Goal: Find specific page/section: Find specific page/section

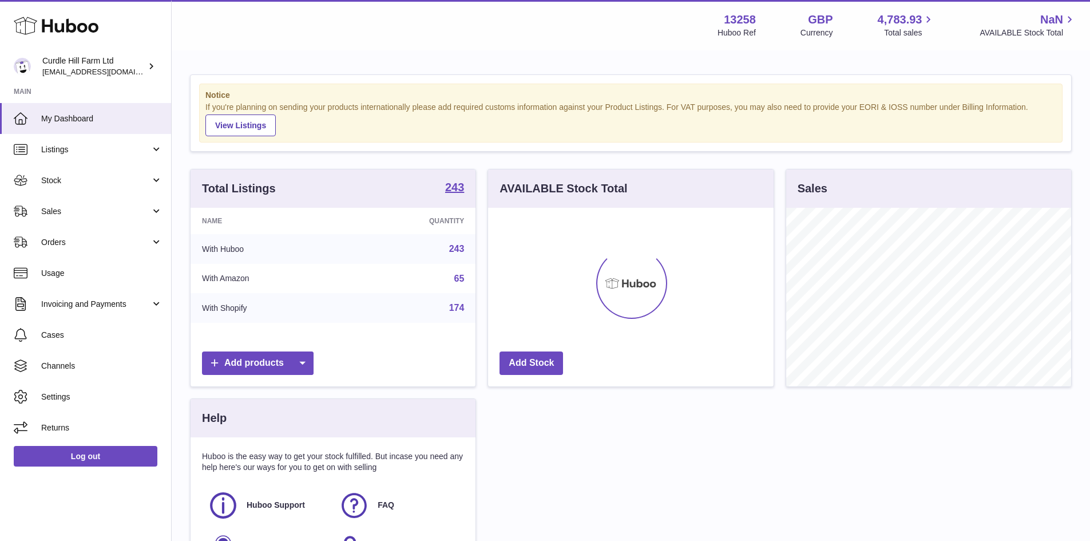
scroll to position [178, 285]
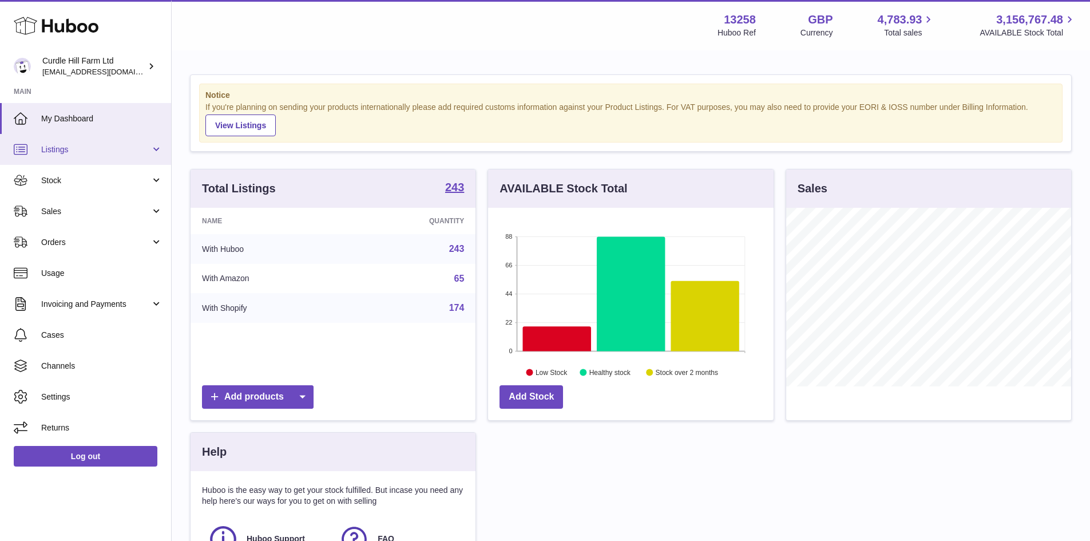
click at [101, 149] on span "Listings" at bounding box center [95, 149] width 109 height 11
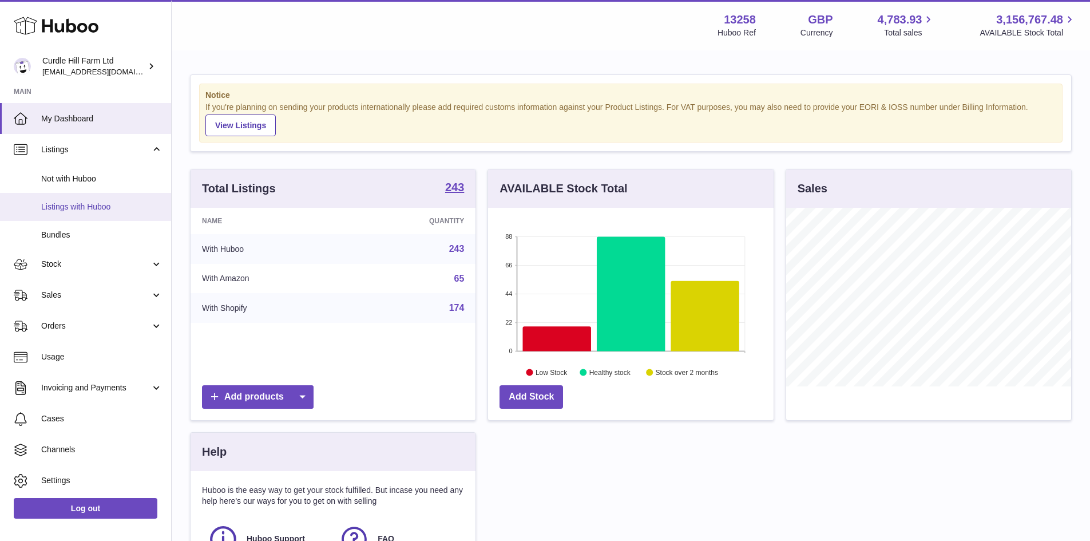
click at [119, 200] on link "Listings with Huboo" at bounding box center [85, 207] width 171 height 28
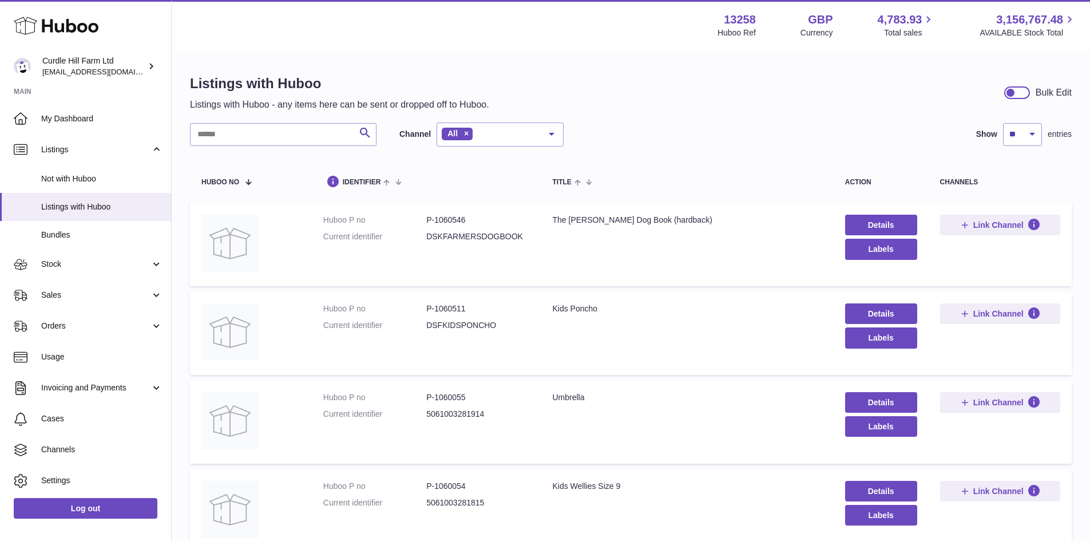
click at [455, 219] on dd "P-1060546" at bounding box center [477, 220] width 103 height 11
copy dd "1060546"
